Goal: Information Seeking & Learning: Learn about a topic

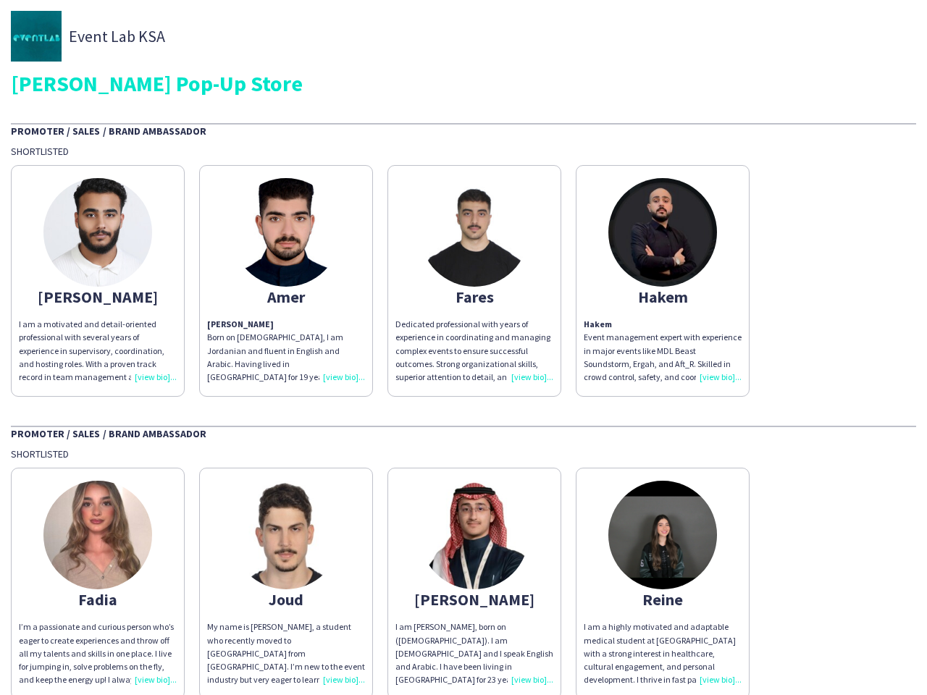
click at [463, 347] on div "Dedicated professional with years of experience in coordinating and managing co…" at bounding box center [474, 351] width 158 height 66
click at [98, 281] on img at bounding box center [97, 232] width 109 height 109
click at [286, 281] on img at bounding box center [286, 232] width 109 height 109
click at [474, 281] on img at bounding box center [474, 232] width 109 height 109
click at [662, 281] on img at bounding box center [662, 232] width 109 height 109
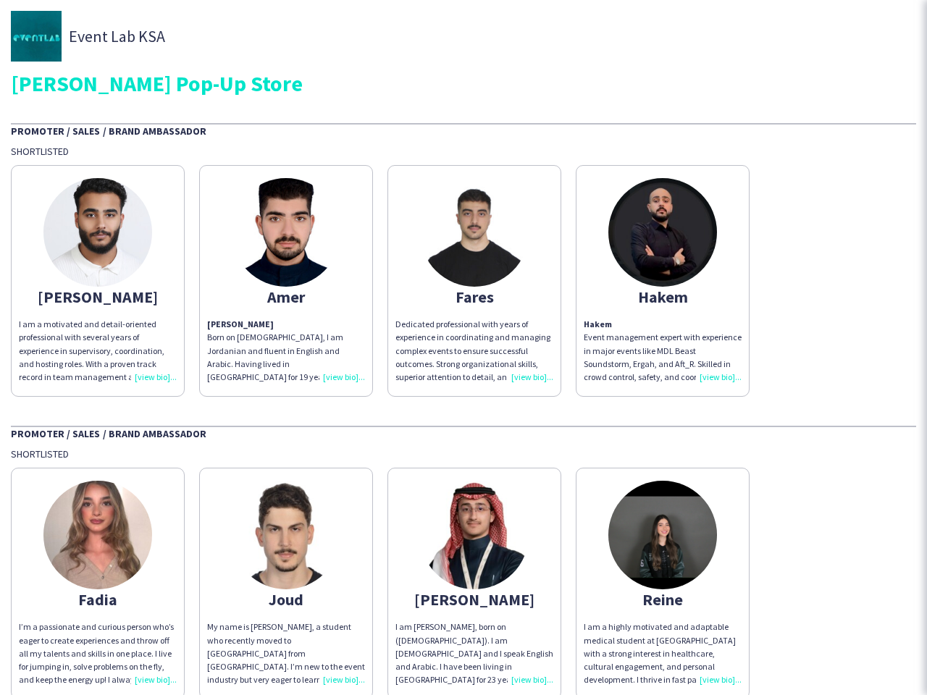
click at [98, 581] on img at bounding box center [97, 535] width 109 height 109
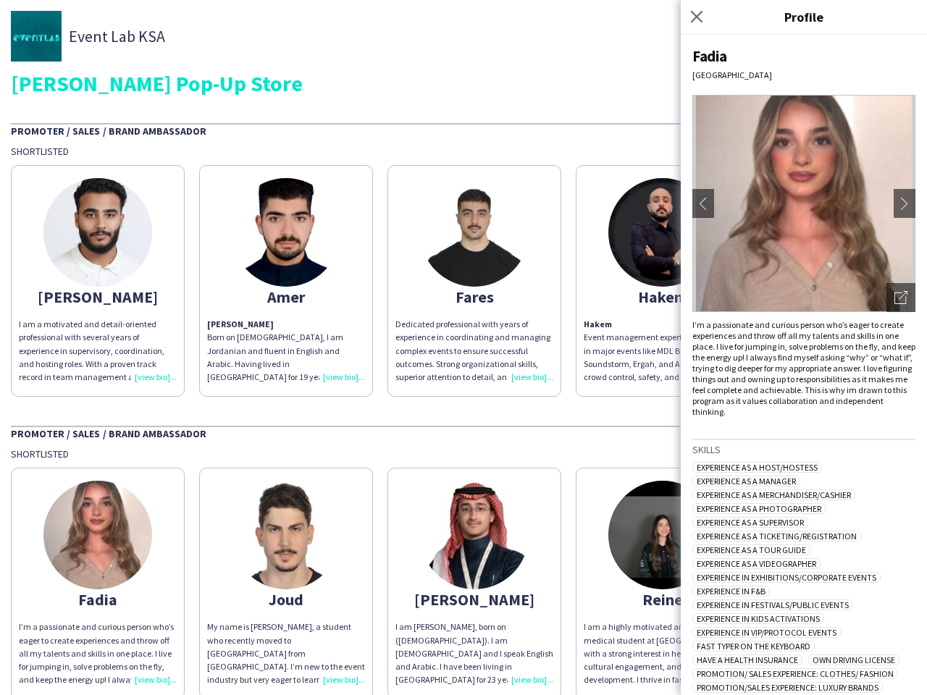
click at [286, 581] on img at bounding box center [286, 535] width 109 height 109
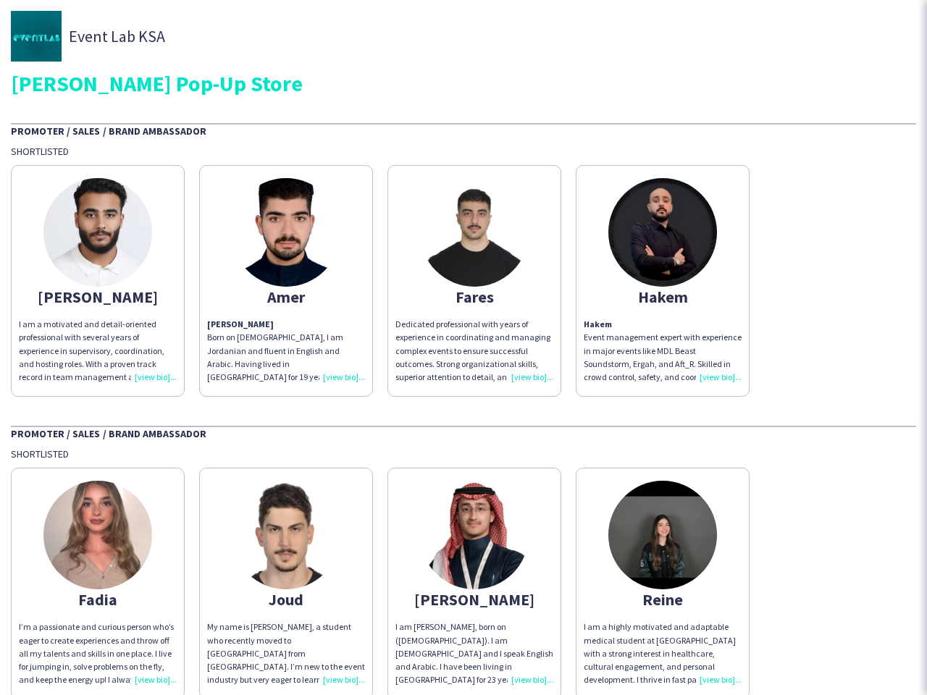
click at [474, 581] on img at bounding box center [474, 535] width 109 height 109
click at [662, 581] on img at bounding box center [662, 535] width 109 height 109
